Goal: Use online tool/utility: Utilize a website feature to perform a specific function

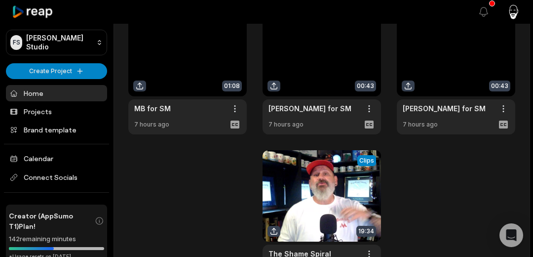
scroll to position [366, 0]
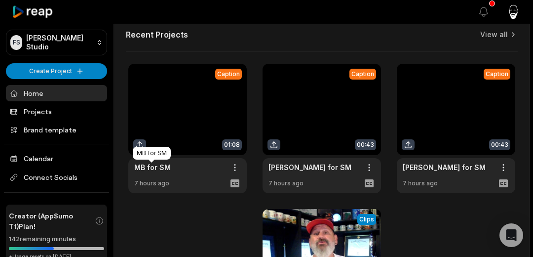
click at [159, 166] on link "MB for SM" at bounding box center [152, 167] width 37 height 10
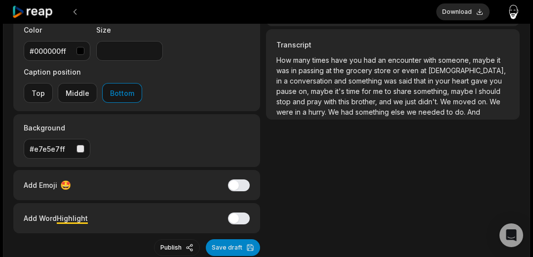
scroll to position [256, 0]
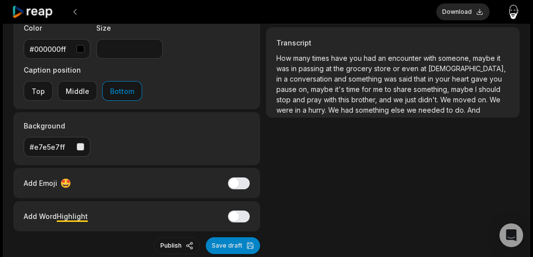
click at [355, 98] on span "brother," at bounding box center [365, 99] width 28 height 8
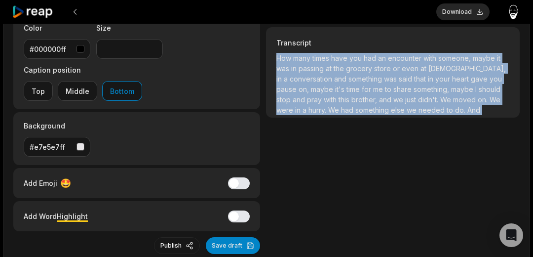
click at [355, 98] on span "brother," at bounding box center [365, 99] width 28 height 8
copy p "How many times have you had an encounter with someone, maybe it was in passing …"
click at [75, 13] on button at bounding box center [75, 12] width 18 height 18
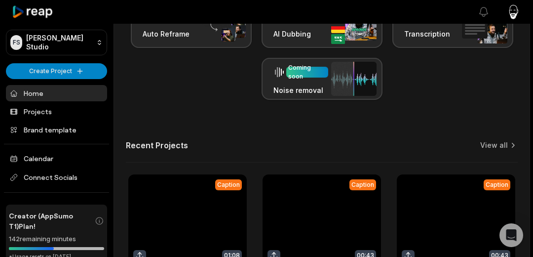
scroll to position [366, 0]
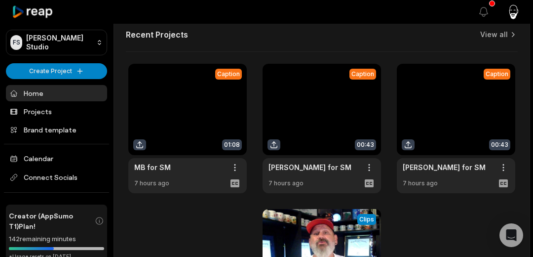
click at [321, 126] on link at bounding box center [322, 128] width 118 height 129
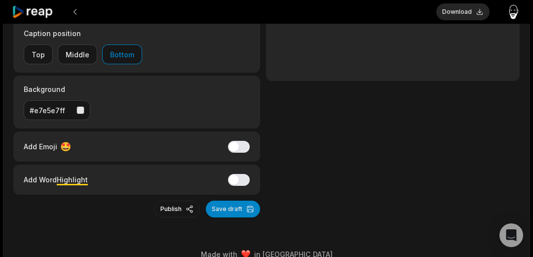
type input "**"
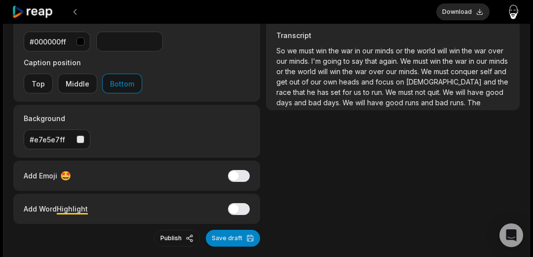
scroll to position [265, 0]
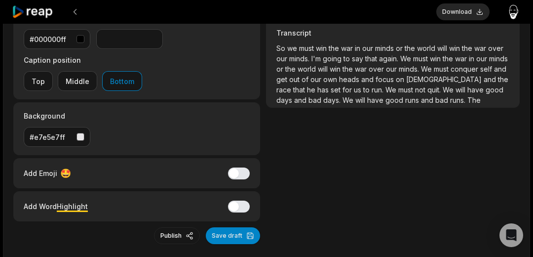
click at [363, 90] on span "to" at bounding box center [367, 89] width 8 height 8
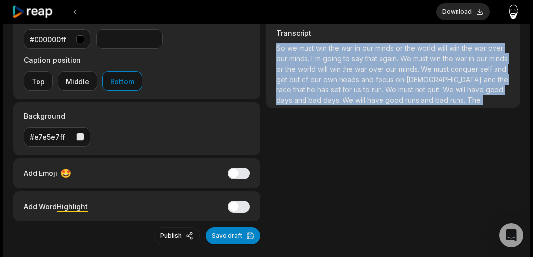
click at [363, 90] on span "to" at bounding box center [367, 89] width 8 height 8
copy p "So we must win the war in our minds or the world will win the war over our mind…"
